Goal: Task Accomplishment & Management: Complete application form

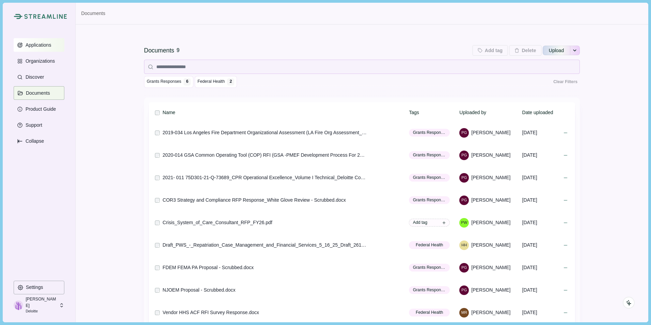
click at [38, 45] on p "Applications" at bounding box center [37, 45] width 28 height 6
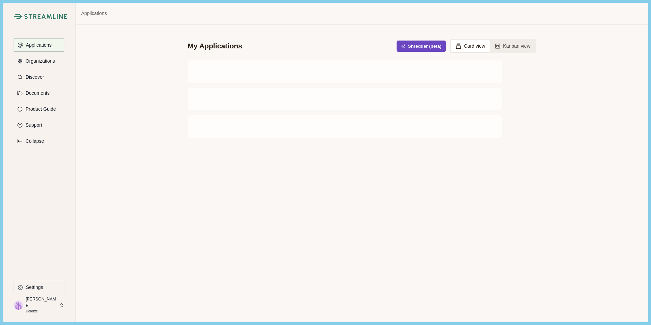
click at [423, 44] on button "Shredder (beta)" at bounding box center [421, 46] width 49 height 11
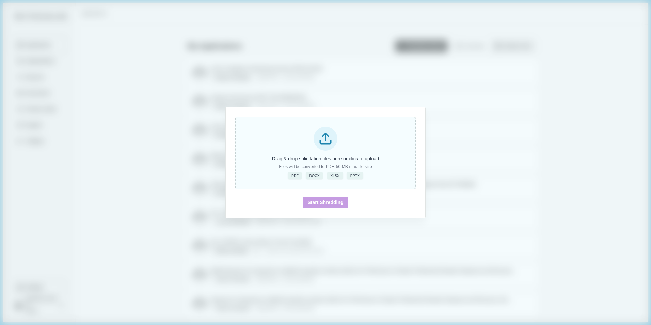
click at [323, 151] on div "Drag & drop solicitation files here or click to upload Files will be converted …" at bounding box center [325, 152] width 181 height 73
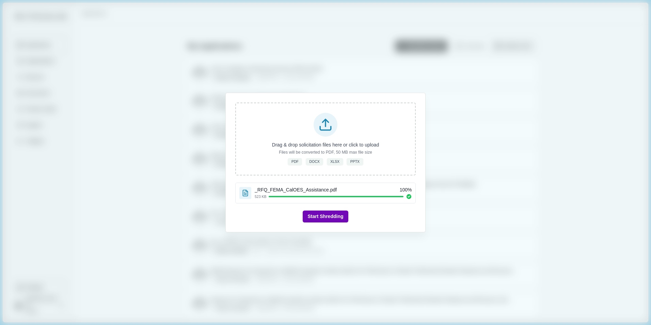
click at [334, 217] on button "Start Shredding" at bounding box center [325, 217] width 45 height 12
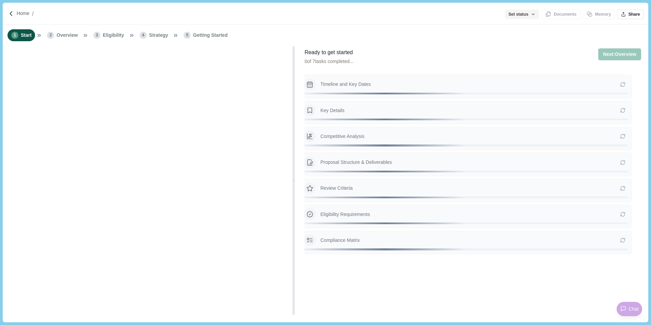
type input "**********"
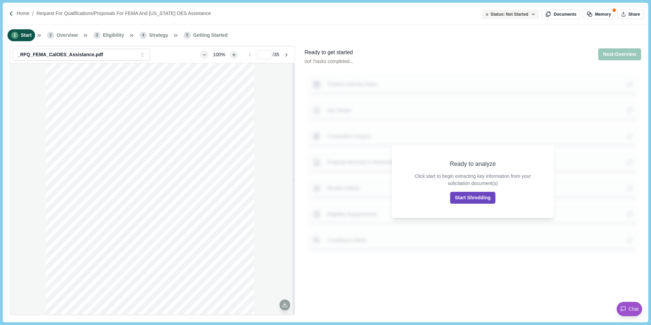
click at [477, 196] on button "Start Shredding" at bounding box center [472, 198] width 45 height 12
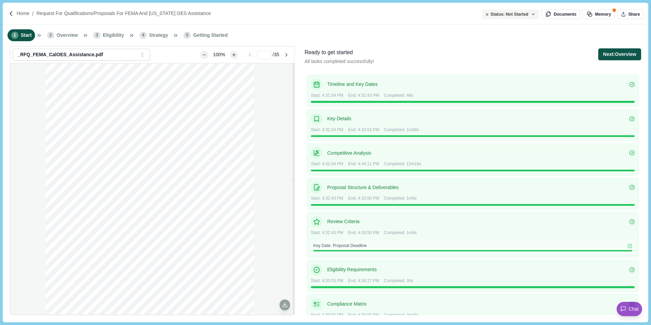
click at [618, 53] on button "Next: Overview" at bounding box center [619, 54] width 43 height 12
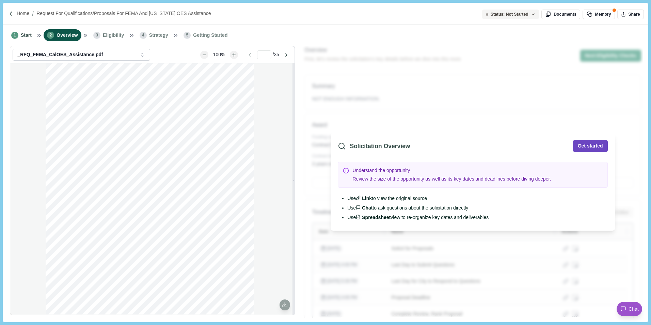
click at [582, 145] on button "Get started" at bounding box center [590, 146] width 35 height 12
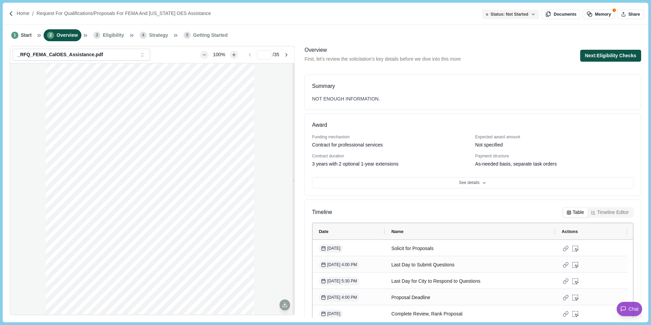
click at [587, 55] on button "Next: Eligibility Checks" at bounding box center [610, 56] width 61 height 12
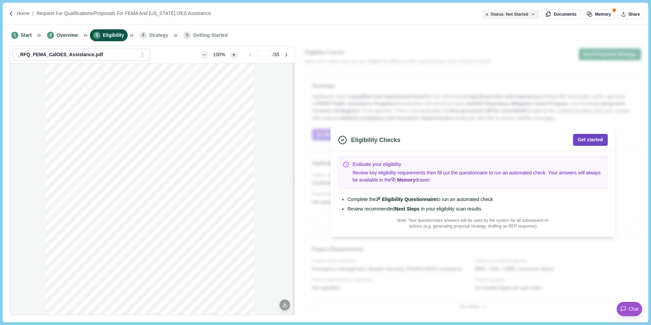
click at [586, 140] on button "Get started" at bounding box center [590, 140] width 35 height 12
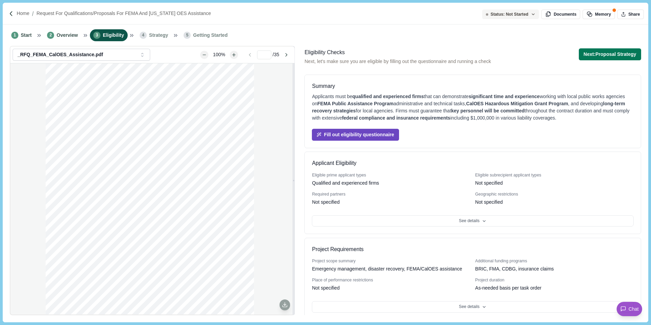
click at [343, 132] on button "Fill out eligibility questionnaire" at bounding box center [355, 135] width 87 height 12
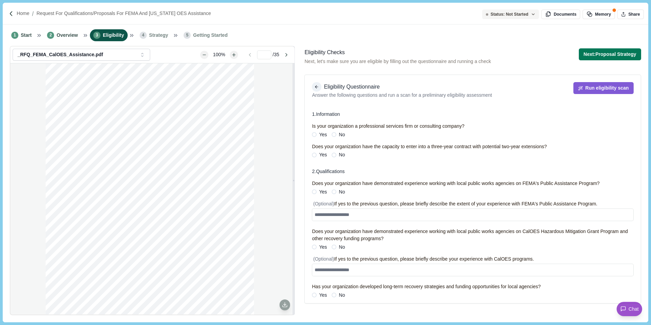
click at [316, 87] on icon "button" at bounding box center [316, 86] width 5 height 5
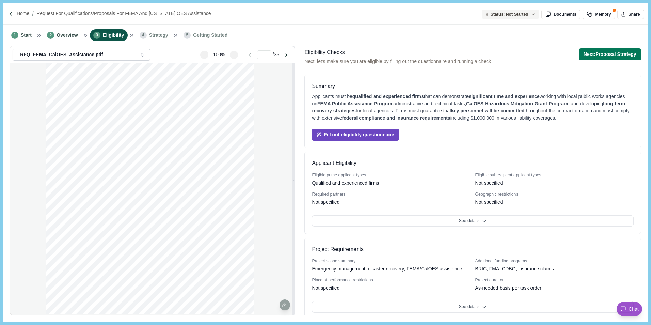
click at [376, 136] on button "Fill out eligibility questionnaire" at bounding box center [355, 135] width 87 height 12
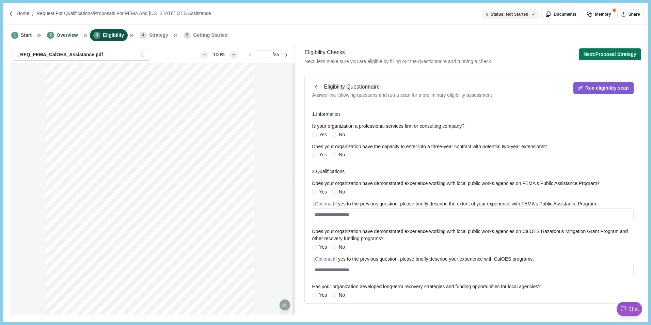
click at [317, 135] on label "Yes" at bounding box center [319, 134] width 15 height 7
click at [313, 156] on span at bounding box center [314, 155] width 5 height 5
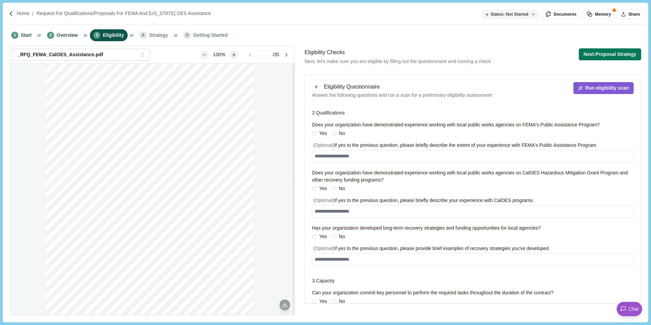
scroll to position [68, 0]
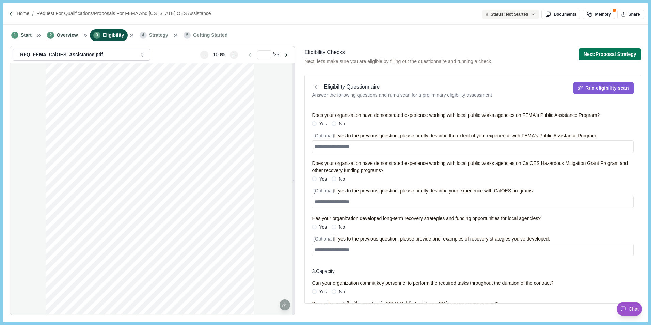
click at [313, 126] on span at bounding box center [314, 123] width 5 height 5
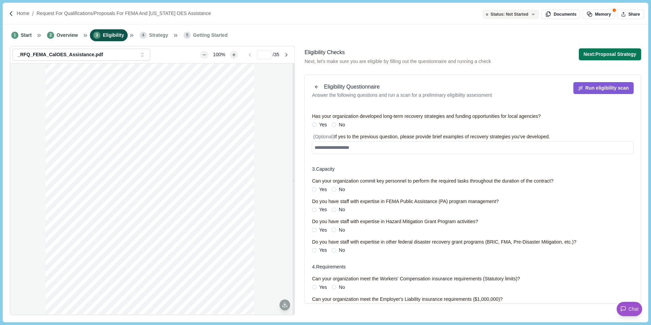
scroll to position [136, 0]
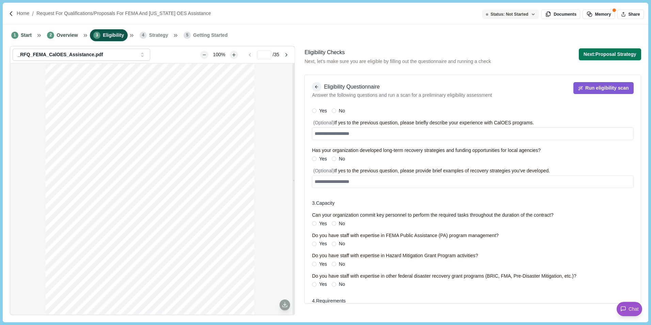
click at [315, 89] on icon "button" at bounding box center [316, 86] width 5 height 5
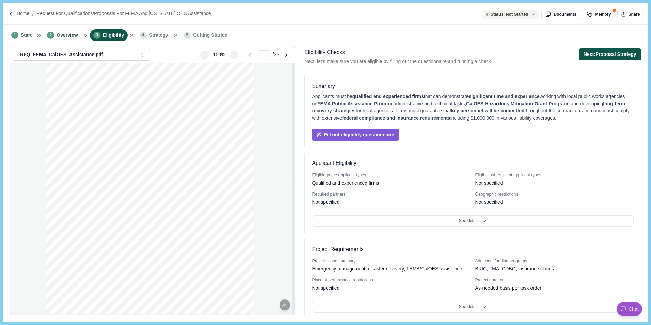
click at [595, 53] on button "Next: Proposal Strategy" at bounding box center [610, 54] width 62 height 12
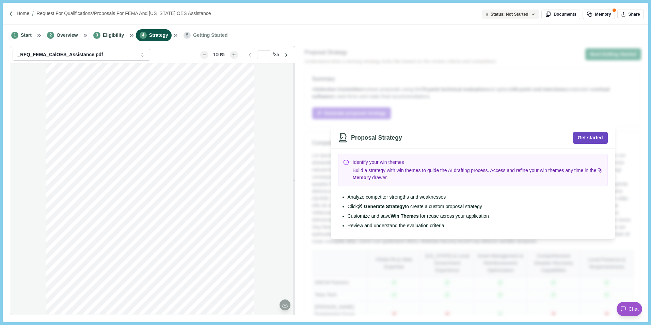
click at [591, 135] on button "Get started" at bounding box center [590, 138] width 35 height 12
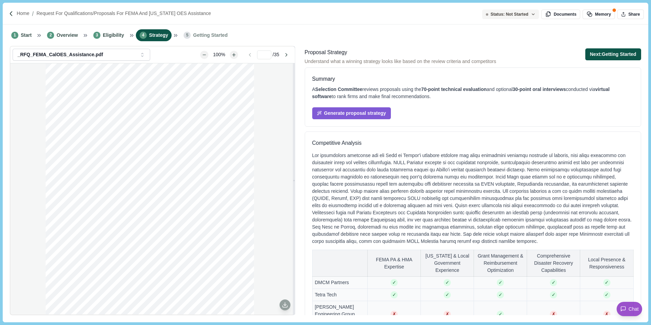
click at [596, 50] on button "Next: Getting Started" at bounding box center [614, 54] width 56 height 12
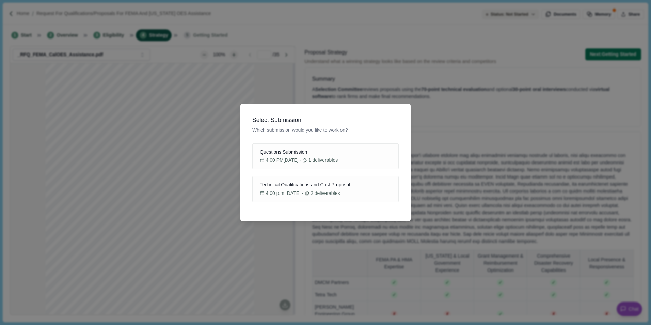
click at [480, 138] on div "Select Submission Which submission would you like to work on? Questions Submiss…" at bounding box center [325, 162] width 651 height 325
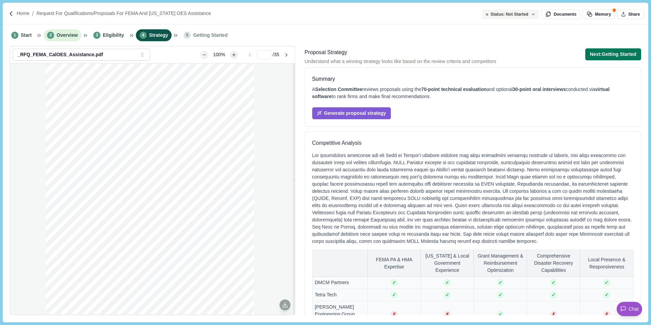
click at [57, 35] on span "Overview" at bounding box center [67, 35] width 21 height 7
